Goal: Information Seeking & Learning: Find specific fact

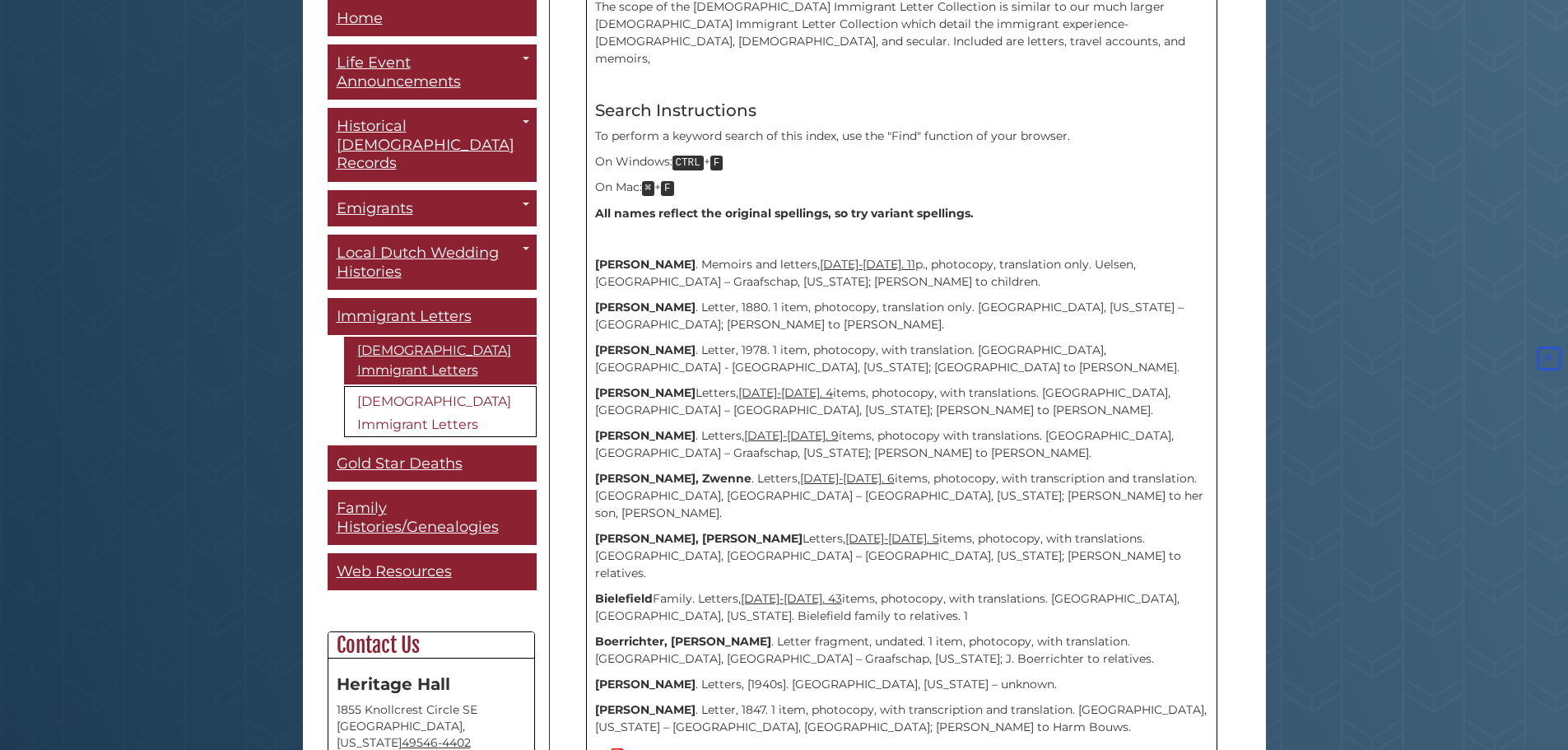
scroll to position [412, 0]
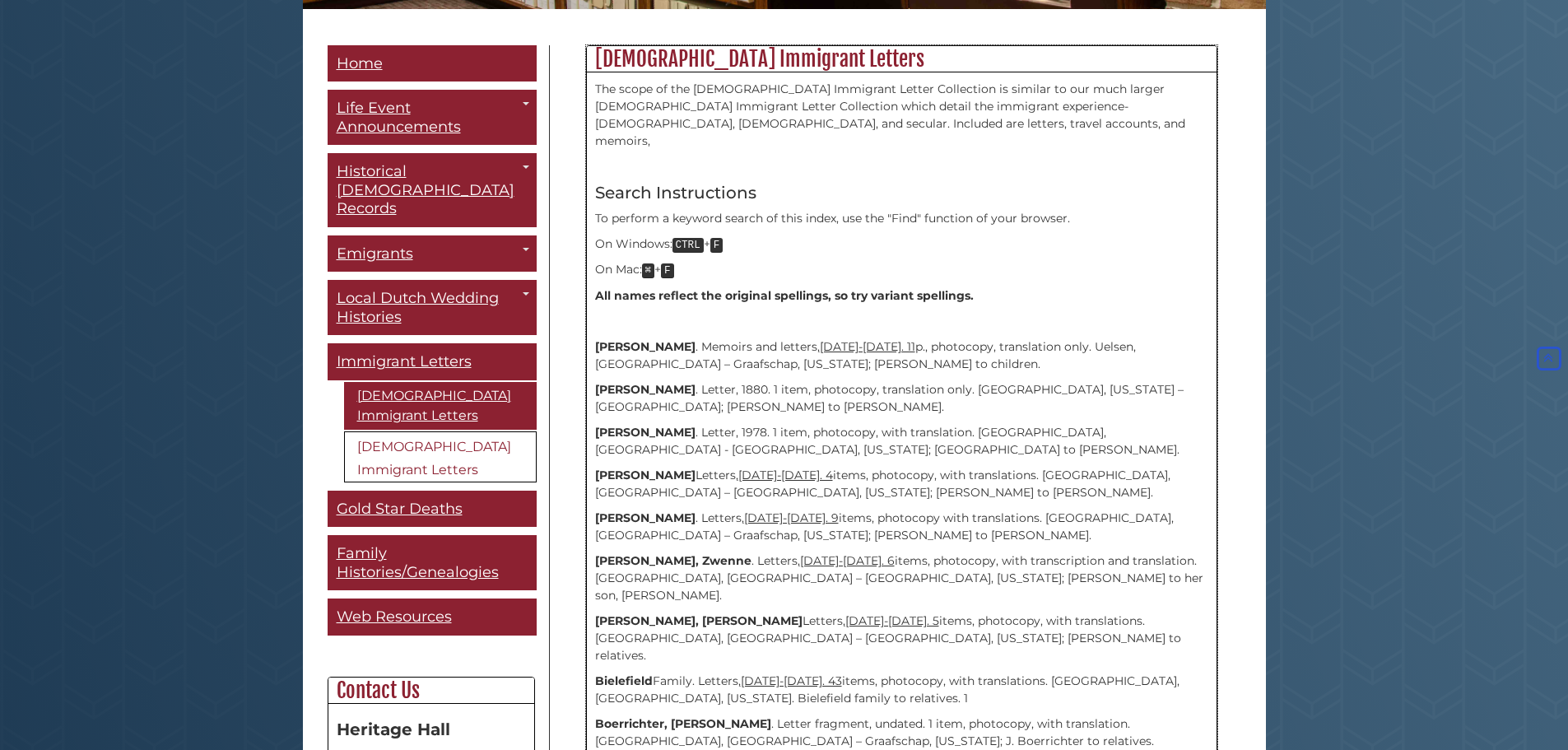
click at [1004, 261] on p "On Mac: ⌘ + F" at bounding box center [901, 271] width 613 height 18
drag, startPoint x: 668, startPoint y: 370, endPoint x: 777, endPoint y: 371, distance: 109.0
click at [777, 381] on p "[PERSON_NAME] . Letter, 1880. 1 item, photocopy, translation only. [GEOGRAPHIC_…" at bounding box center [901, 398] width 613 height 34
drag, startPoint x: 822, startPoint y: 272, endPoint x: 942, endPoint y: 272, distance: 120.0
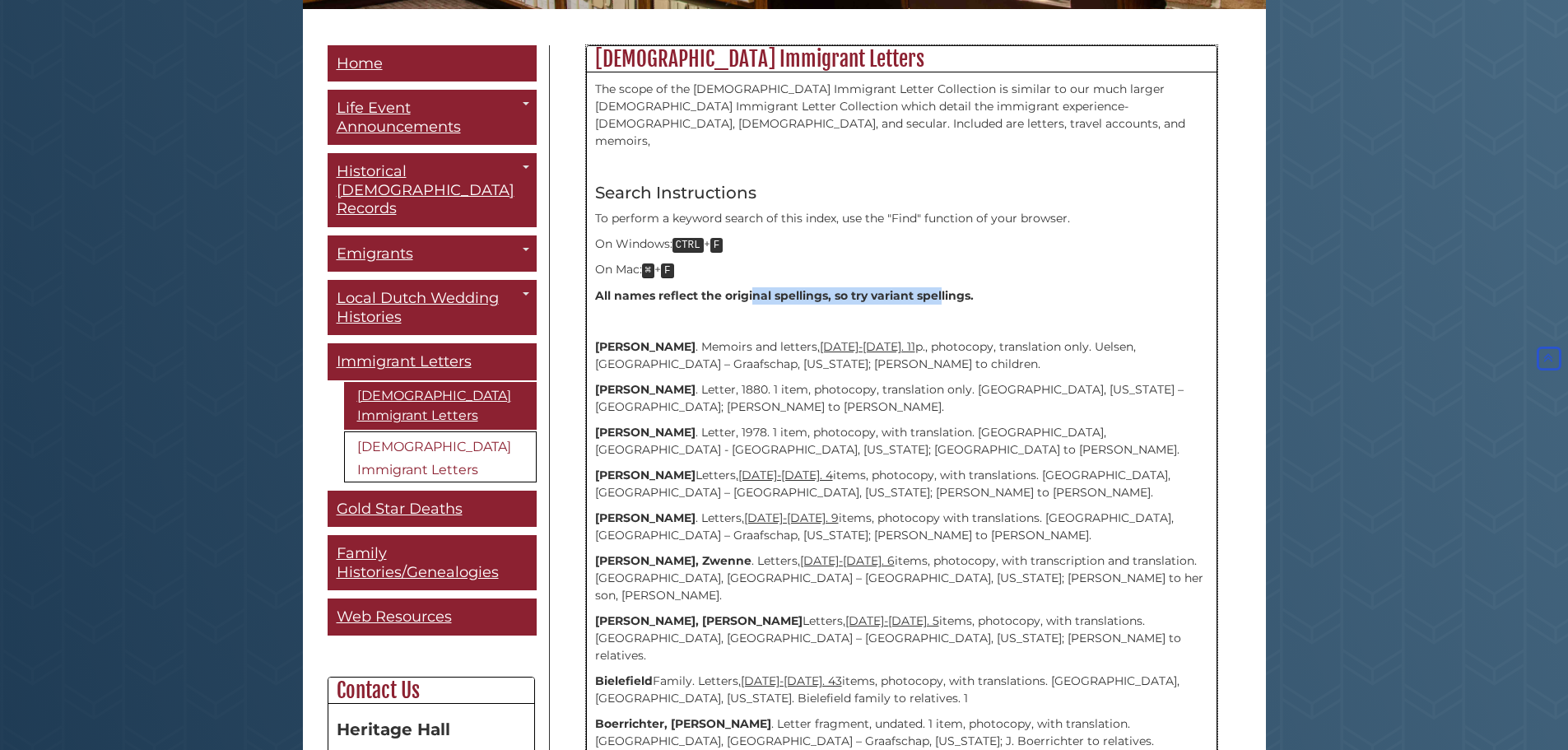
click at [942, 288] on strong "All names reflect the original spellings, so try variant spellings." at bounding box center [784, 296] width 379 height 15
click at [695, 382] on strong "[PERSON_NAME]" at bounding box center [645, 390] width 101 height 15
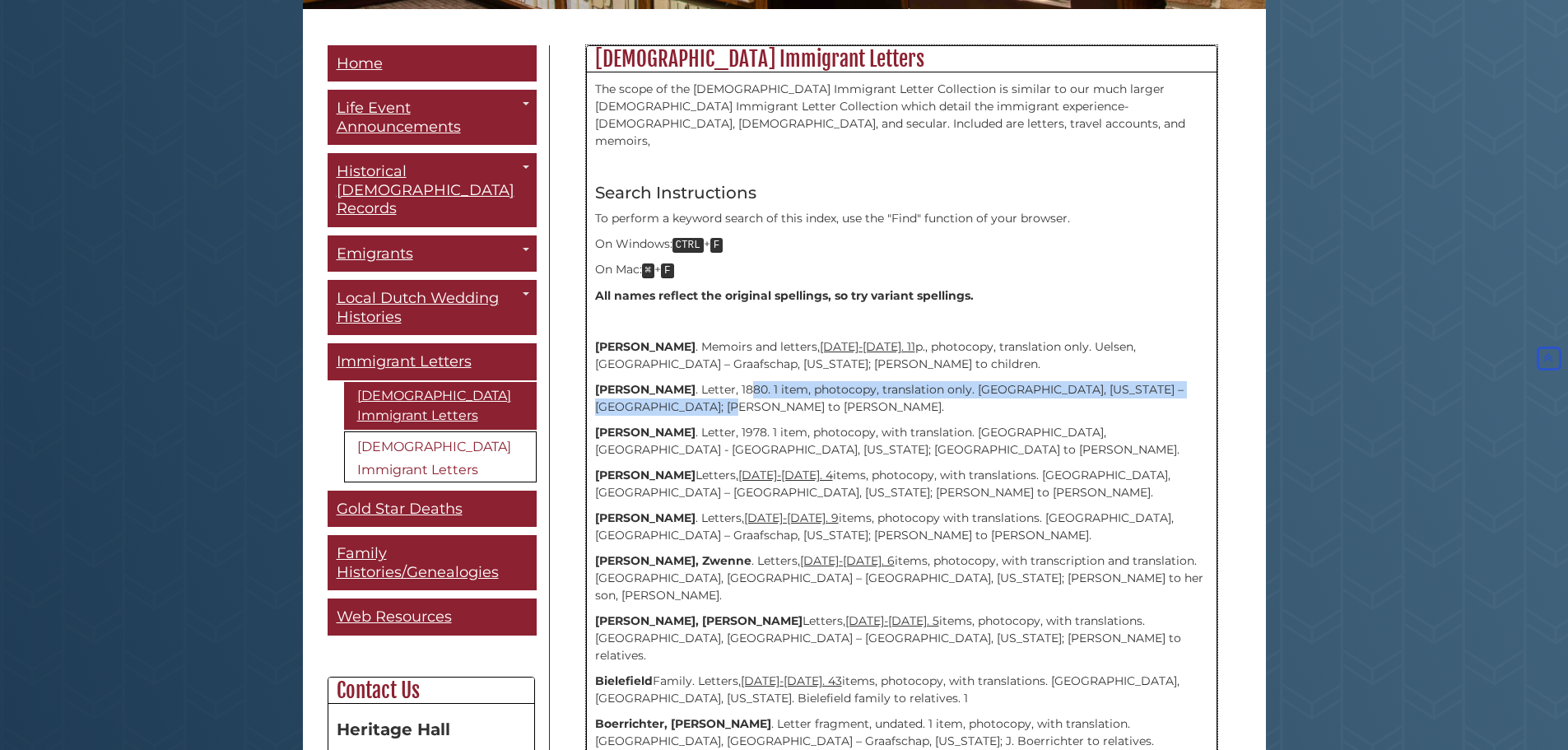
drag, startPoint x: 780, startPoint y: 369, endPoint x: 794, endPoint y: 381, distance: 18.4
click at [794, 381] on p "[PERSON_NAME] . Letter, 1880. 1 item, photocopy, translation only. [GEOGRAPHIC_…" at bounding box center [901, 398] width 613 height 34
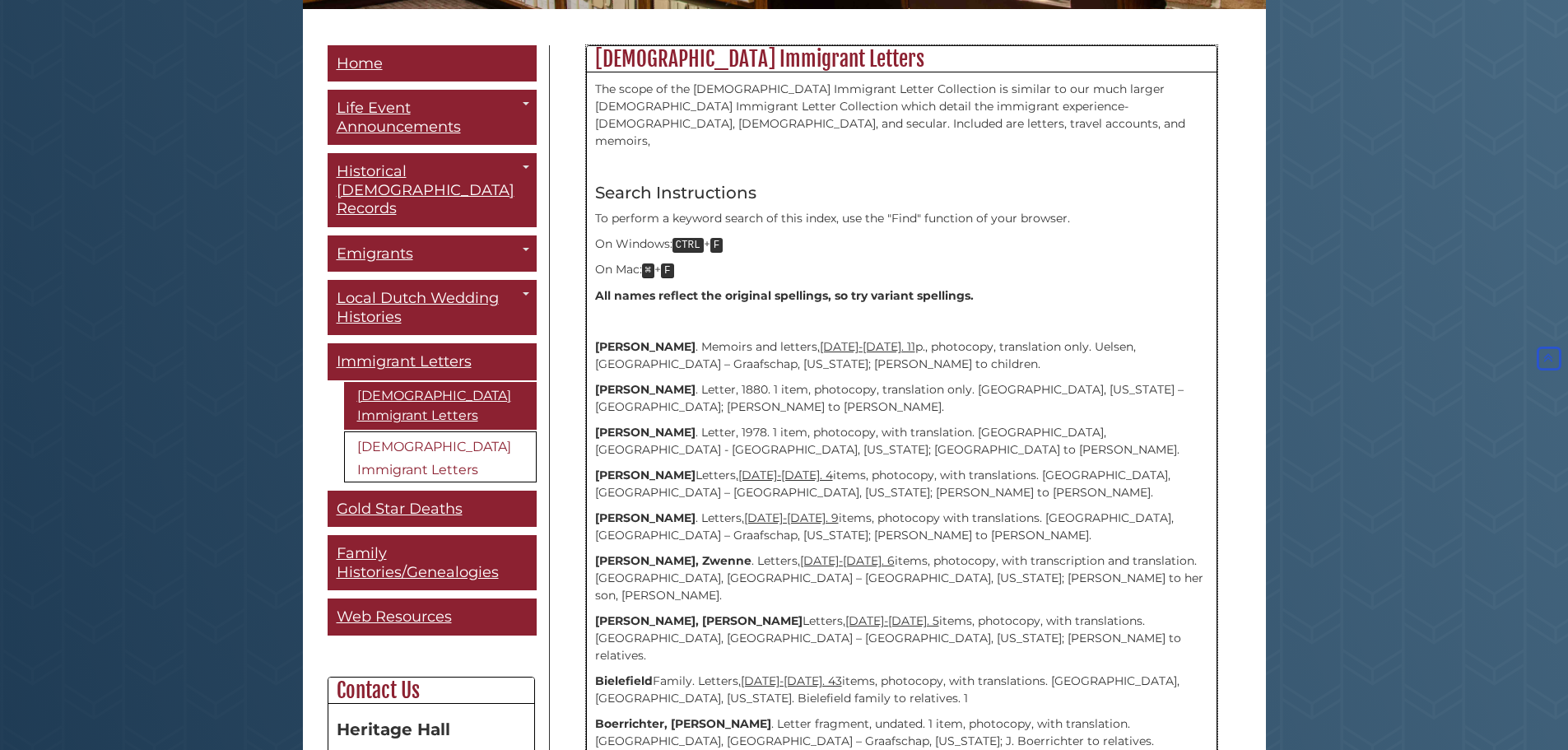
click at [974, 381] on p "[PERSON_NAME] . Letter, 1880. 1 item, photocopy, translation only. [GEOGRAPHIC_…" at bounding box center [901, 398] width 613 height 34
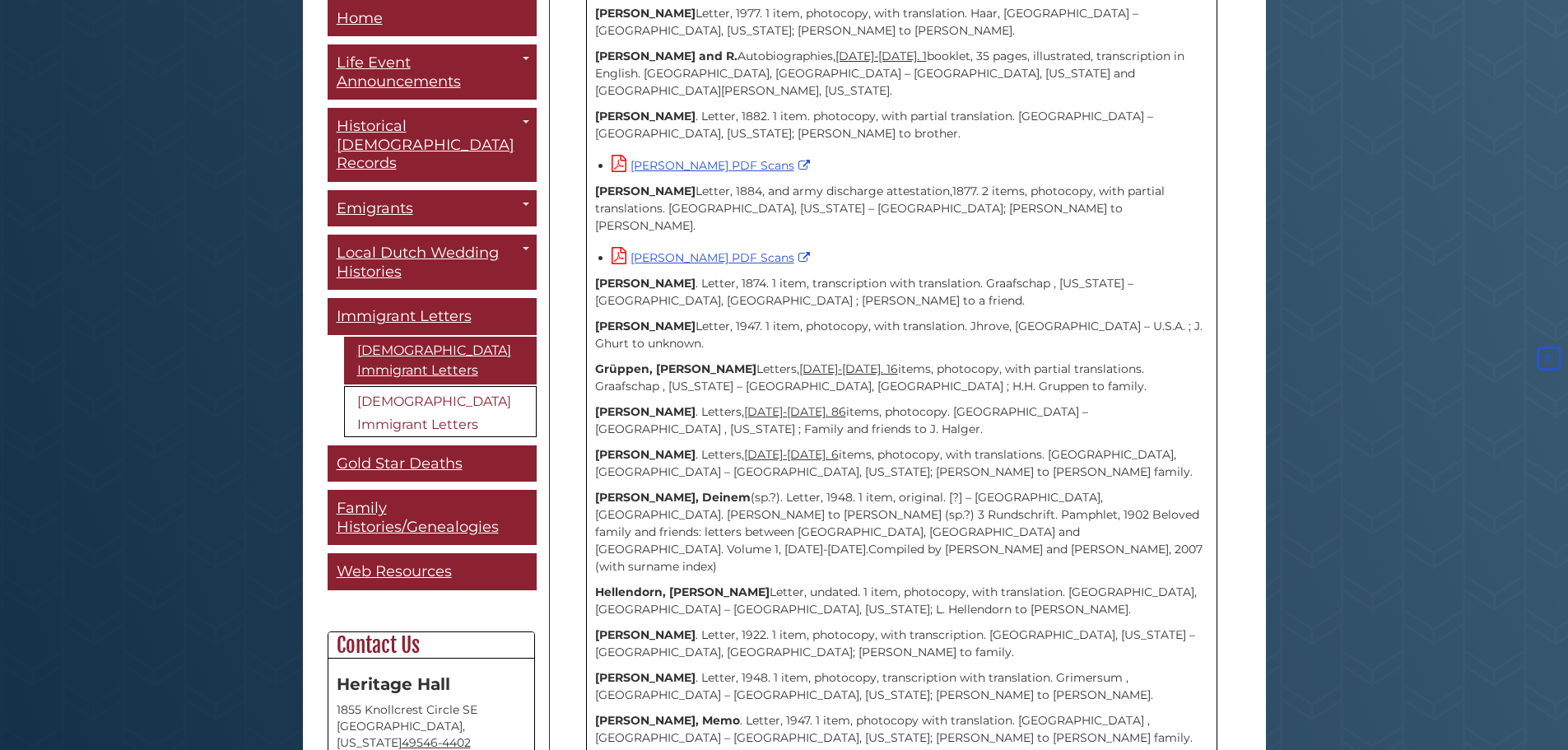
scroll to position [2051, 0]
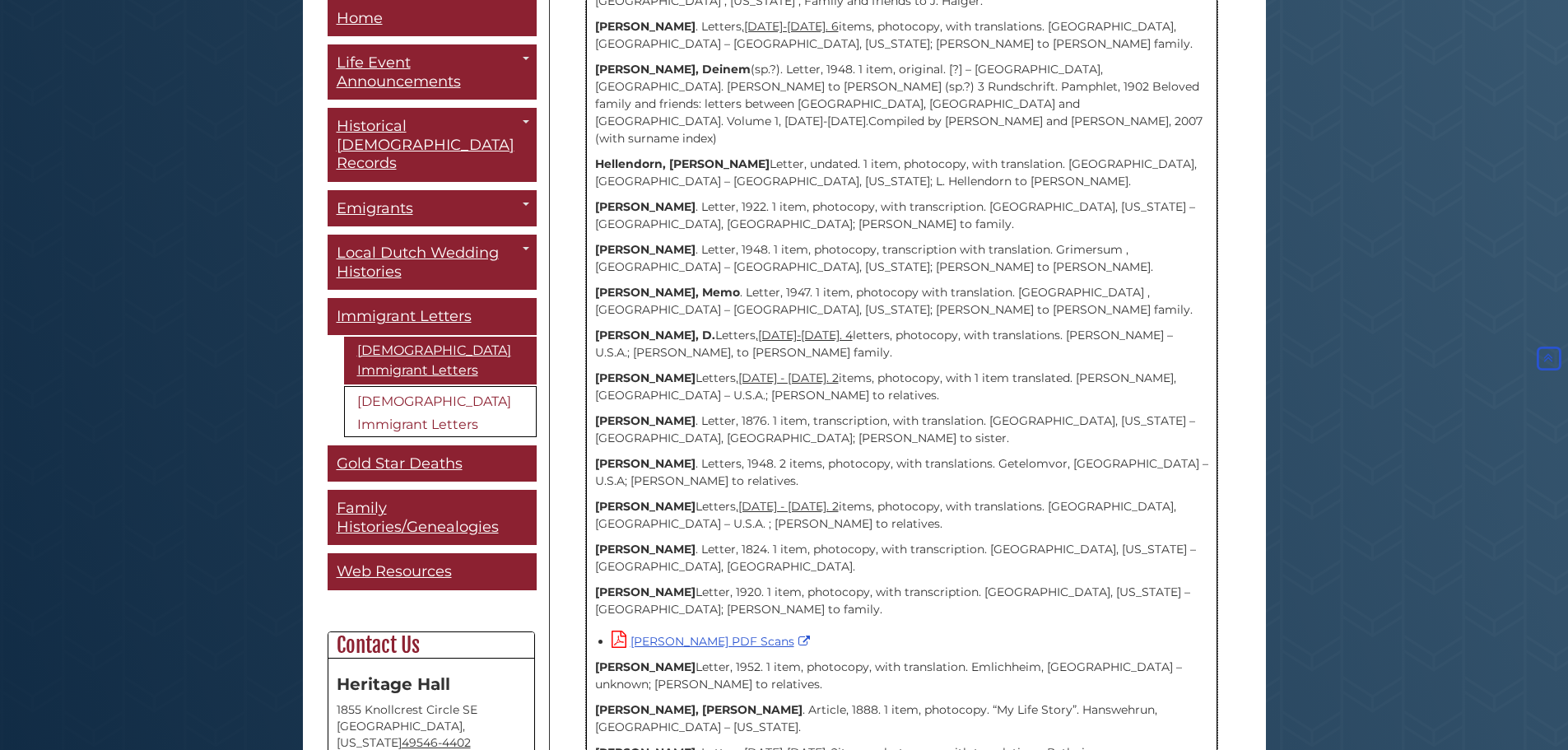
click at [766, 541] on p "[PERSON_NAME] . Letter, 1824. 1 item, photocopy, with transcription. [GEOGRAPHI…" at bounding box center [901, 558] width 613 height 34
drag, startPoint x: 625, startPoint y: 376, endPoint x: 730, endPoint y: 373, distance: 105.0
click at [730, 541] on p "[PERSON_NAME] . Letter, 1824. 1 item, photocopy, with transcription. [GEOGRAPHI…" at bounding box center [901, 558] width 613 height 34
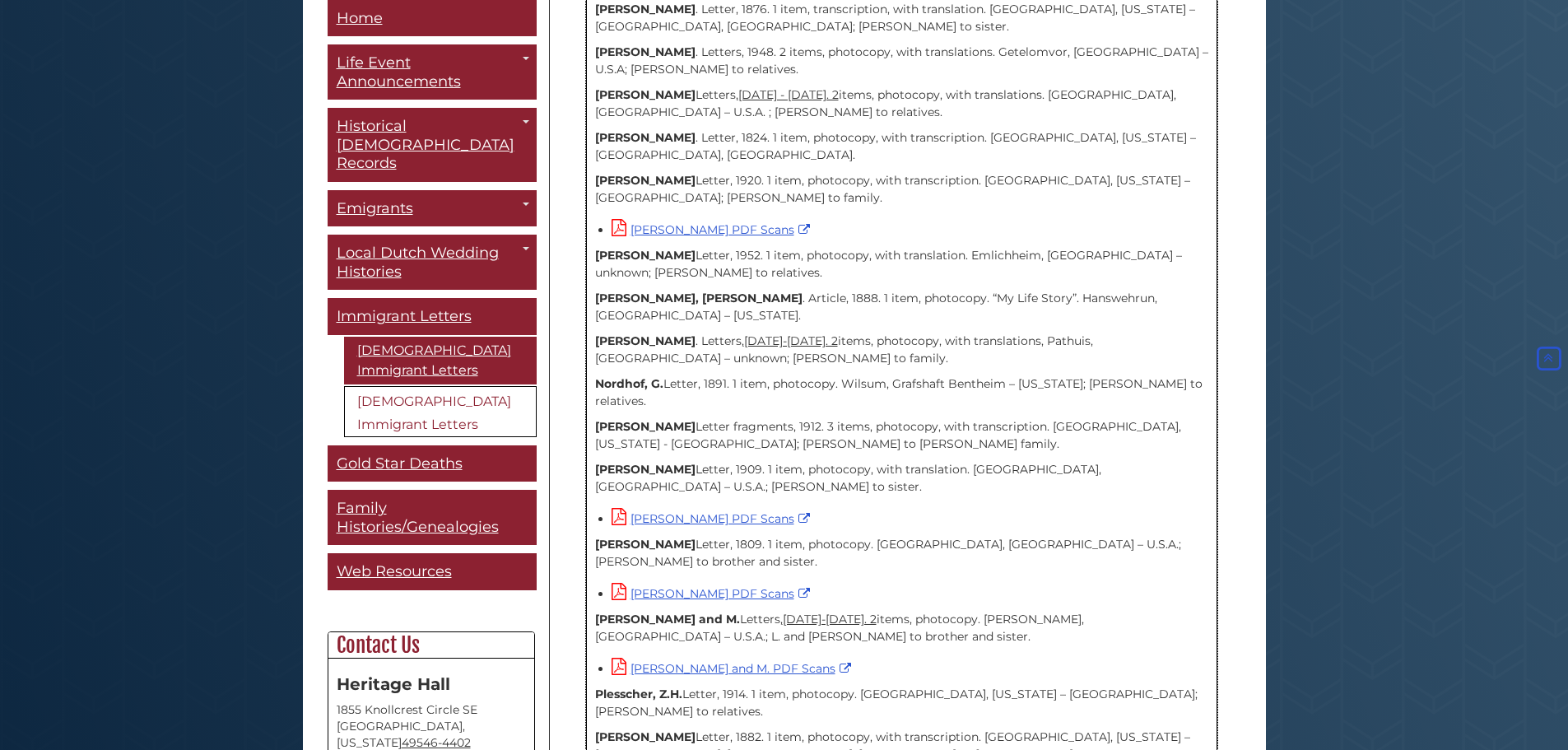
scroll to position [2545, 0]
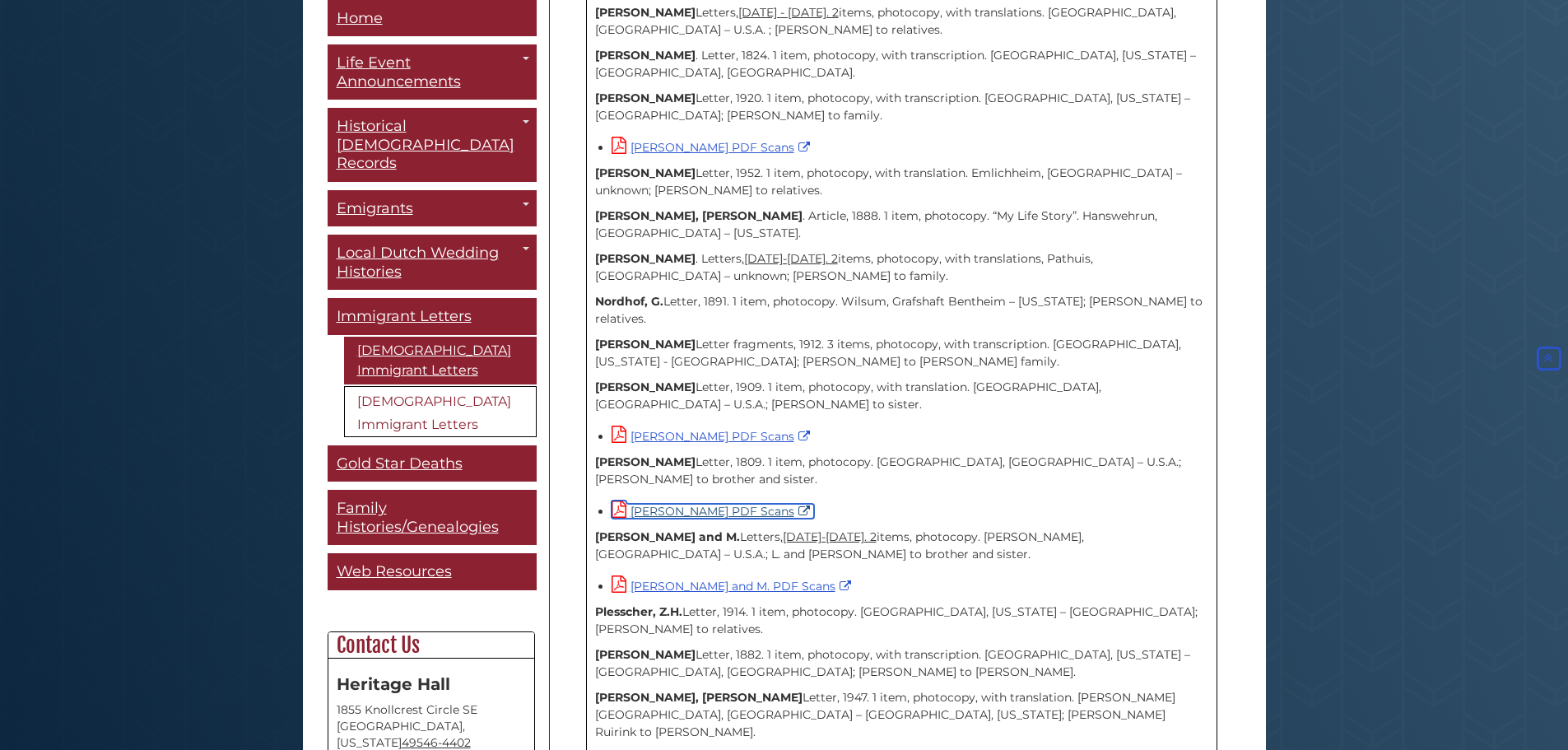
click at [737, 504] on link "[PERSON_NAME] PDF Scans" at bounding box center [712, 512] width 202 height 15
click at [1100, 501] on div "[PERSON_NAME] PDF Scans" at bounding box center [910, 510] width 597 height 19
